Goal: Information Seeking & Learning: Learn about a topic

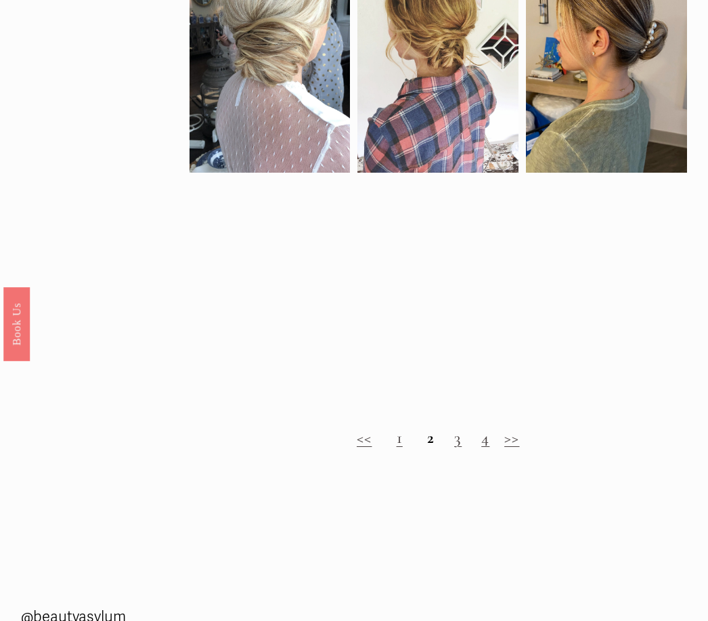
scroll to position [953, 0]
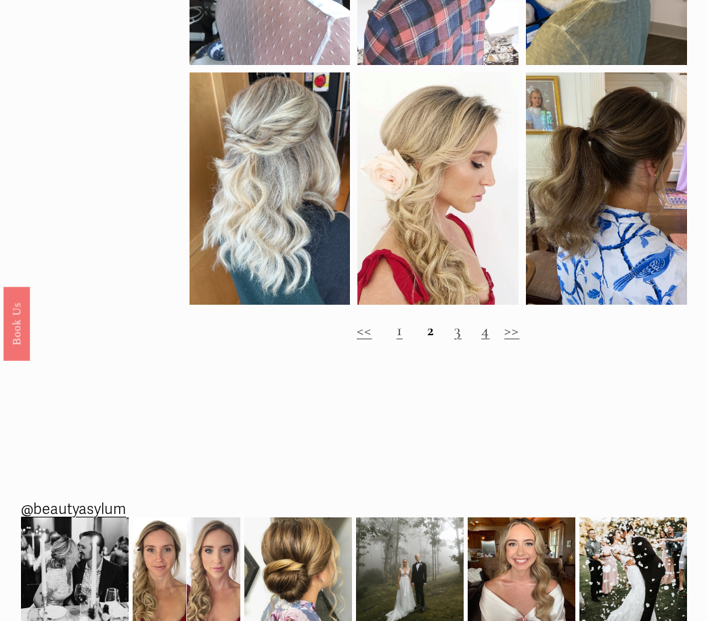
click at [456, 340] on link "3" at bounding box center [457, 330] width 7 height 20
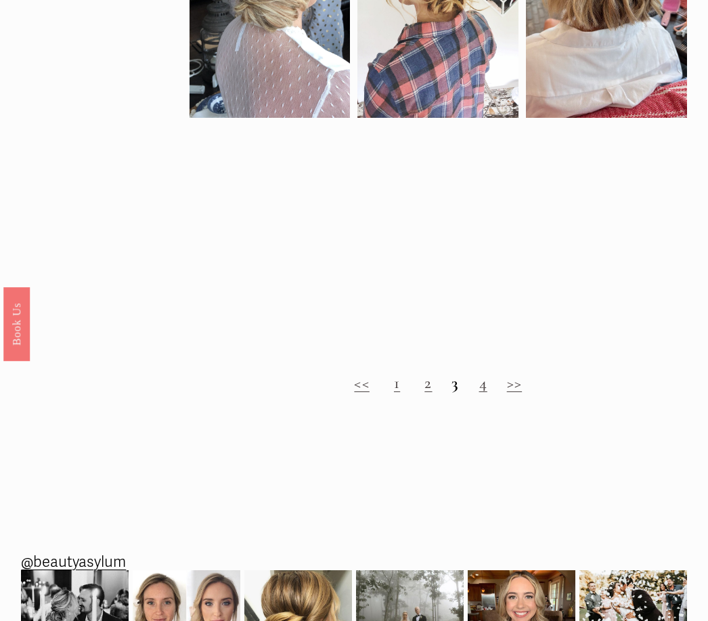
scroll to position [928, 0]
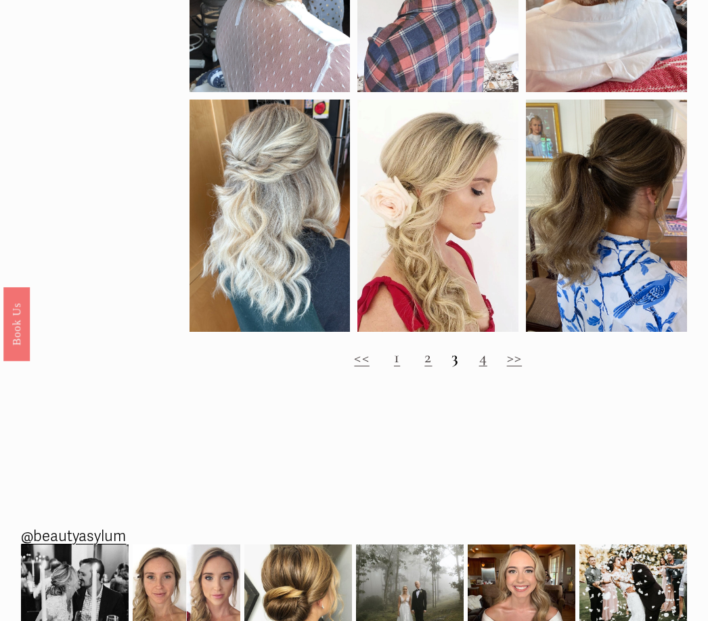
click at [479, 362] on link "4" at bounding box center [483, 357] width 8 height 20
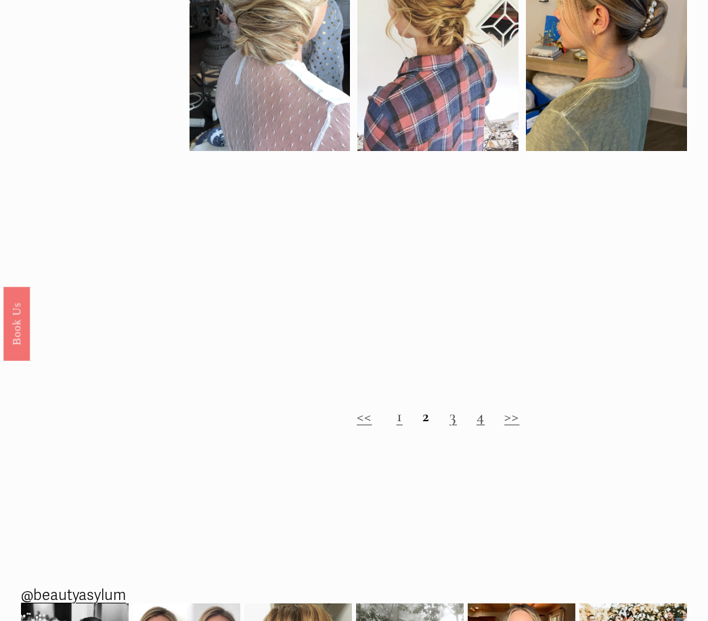
scroll to position [986, 0]
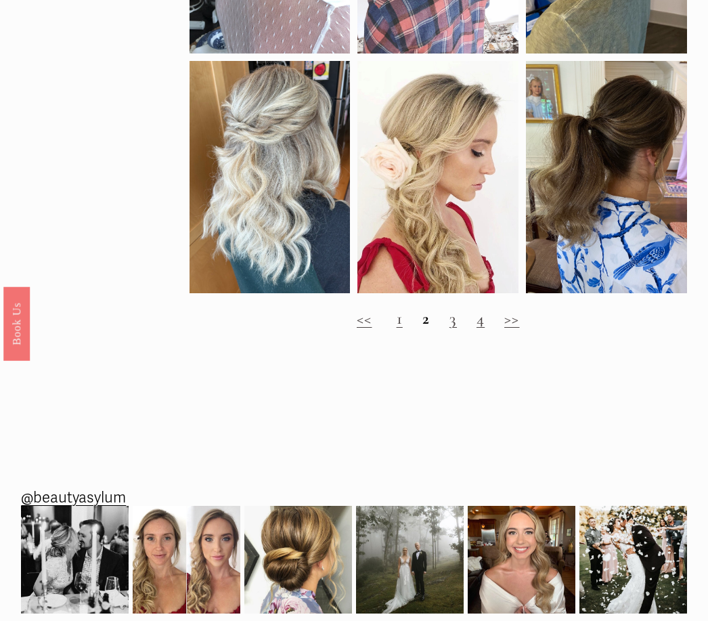
click at [512, 323] on link ">>" at bounding box center [512, 319] width 15 height 20
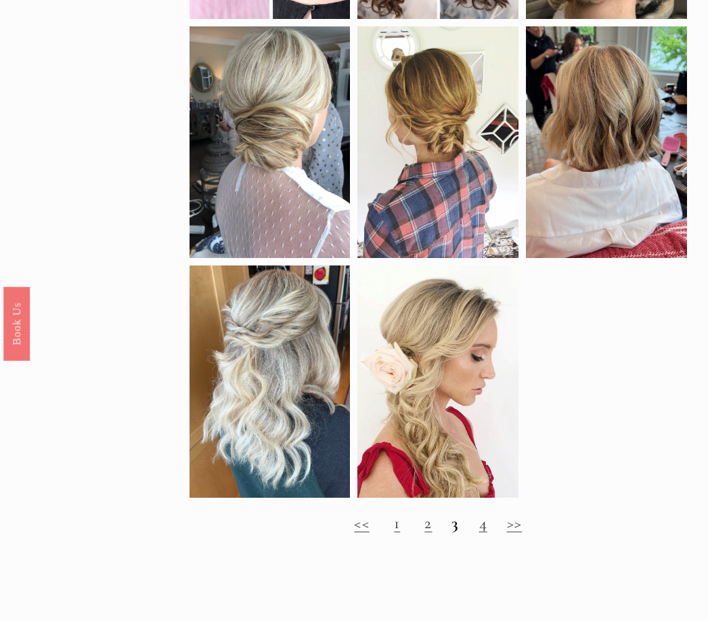
scroll to position [762, 0]
